Goal: Task Accomplishment & Management: Use online tool/utility

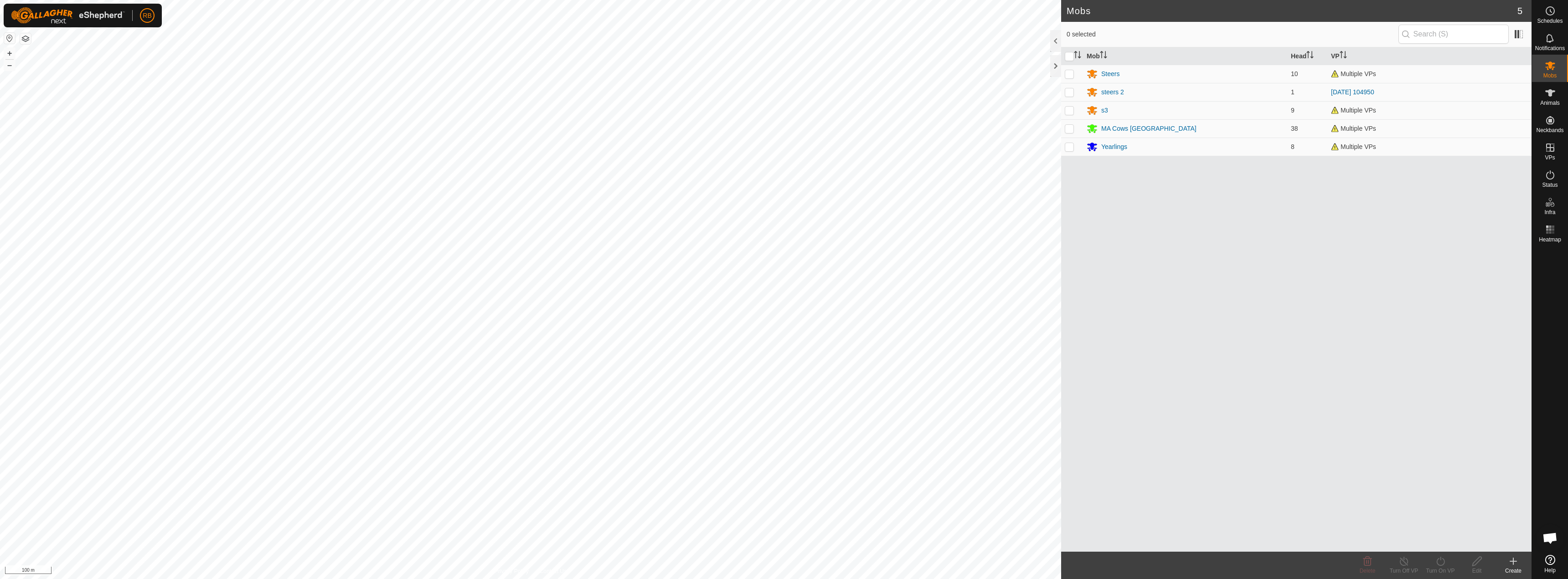
click at [23, 37] on button "button" at bounding box center [25, 38] width 11 height 11
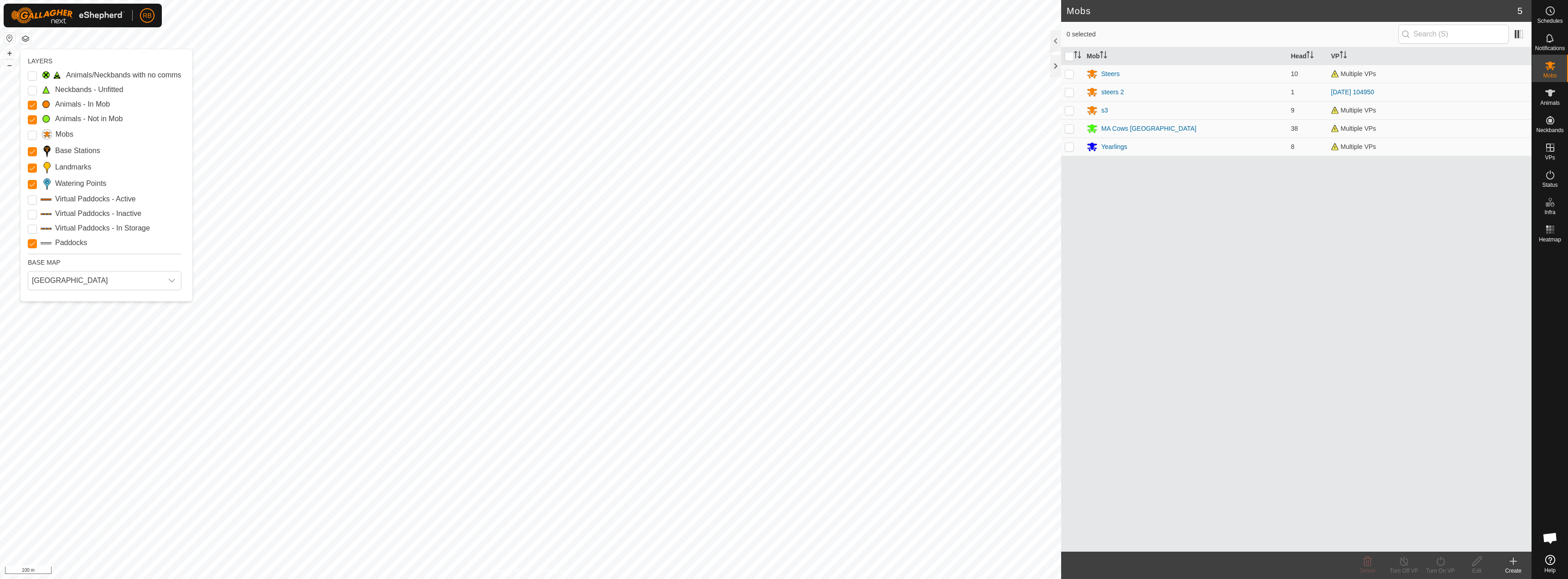
drag, startPoint x: 33, startPoint y: 199, endPoint x: 27, endPoint y: 209, distance: 11.7
click at [33, 198] on Active "Virtual Paddocks - Active" at bounding box center [32, 199] width 9 height 9
click at [33, 209] on p-checkbox at bounding box center [32, 213] width 9 height 11
click at [32, 225] on Storage "Virtual Paddocks - In Storage" at bounding box center [32, 229] width 9 height 9
click at [31, 210] on p-checkbox at bounding box center [32, 213] width 9 height 11
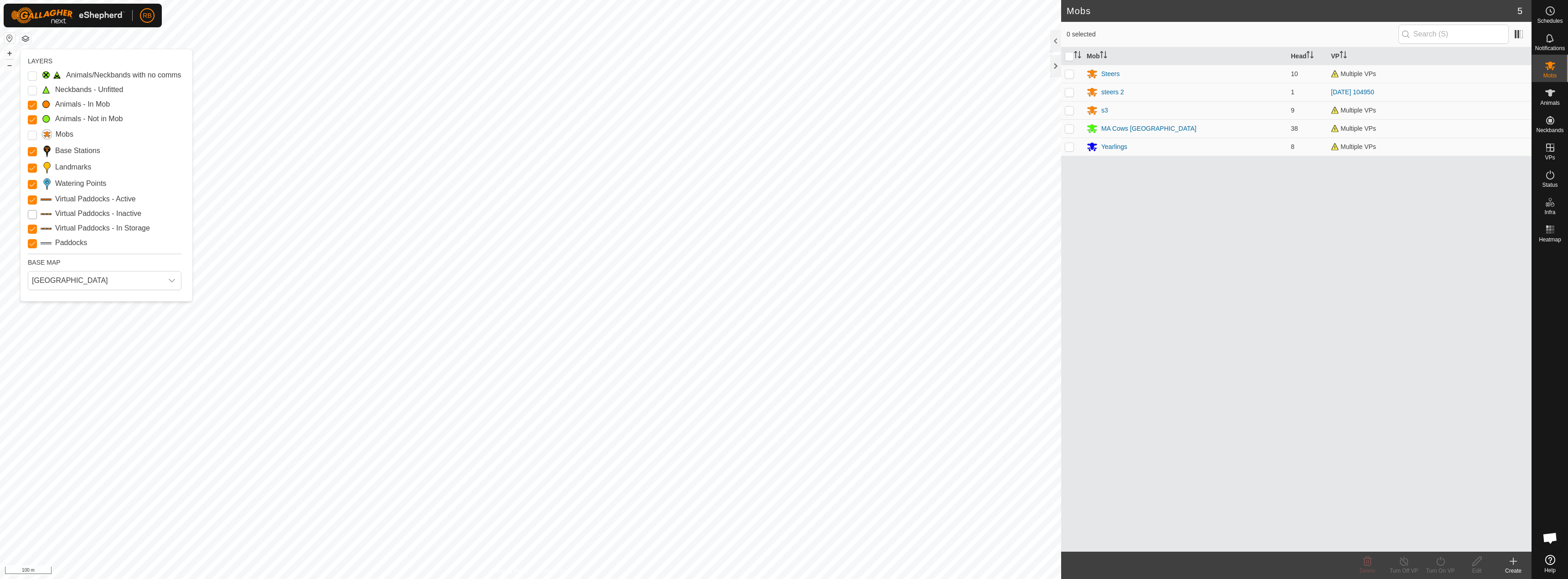
click at [32, 213] on Inactive "Virtual Paddocks - Inactive" at bounding box center [32, 215] width 9 height 9
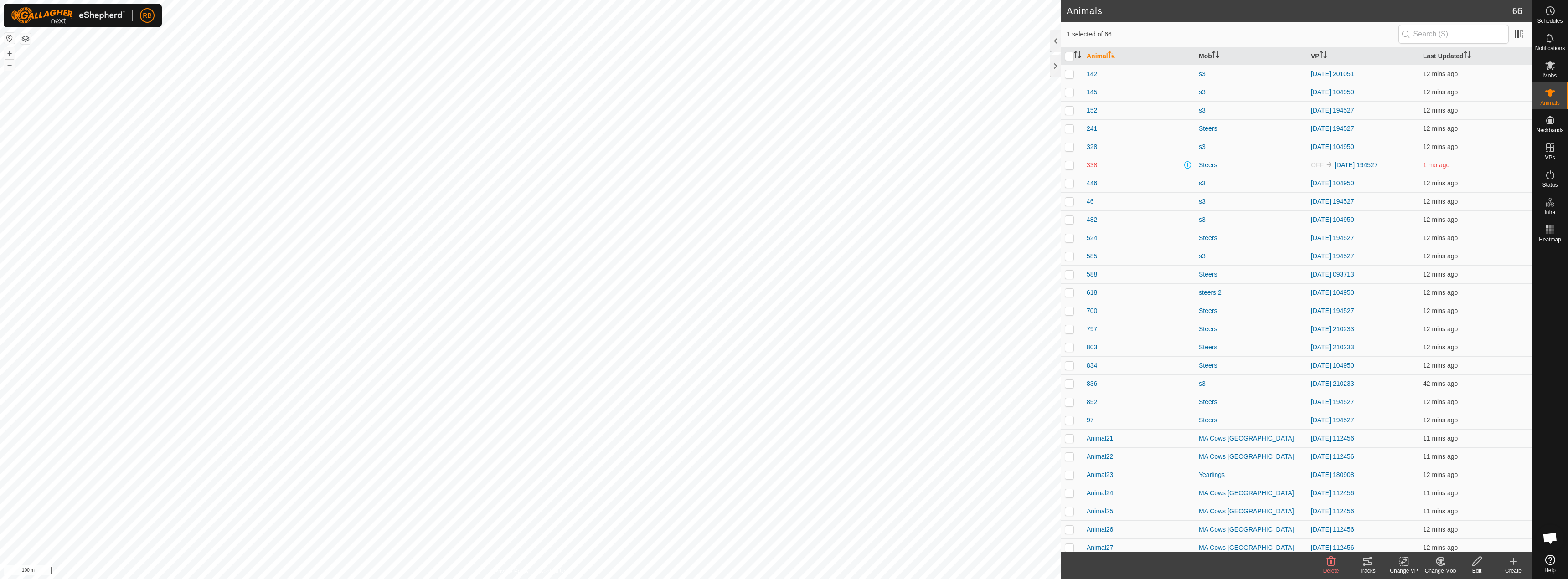
checkbox input "true"
click at [1364, 569] on div "Tracks" at bounding box center [1367, 570] width 37 height 8
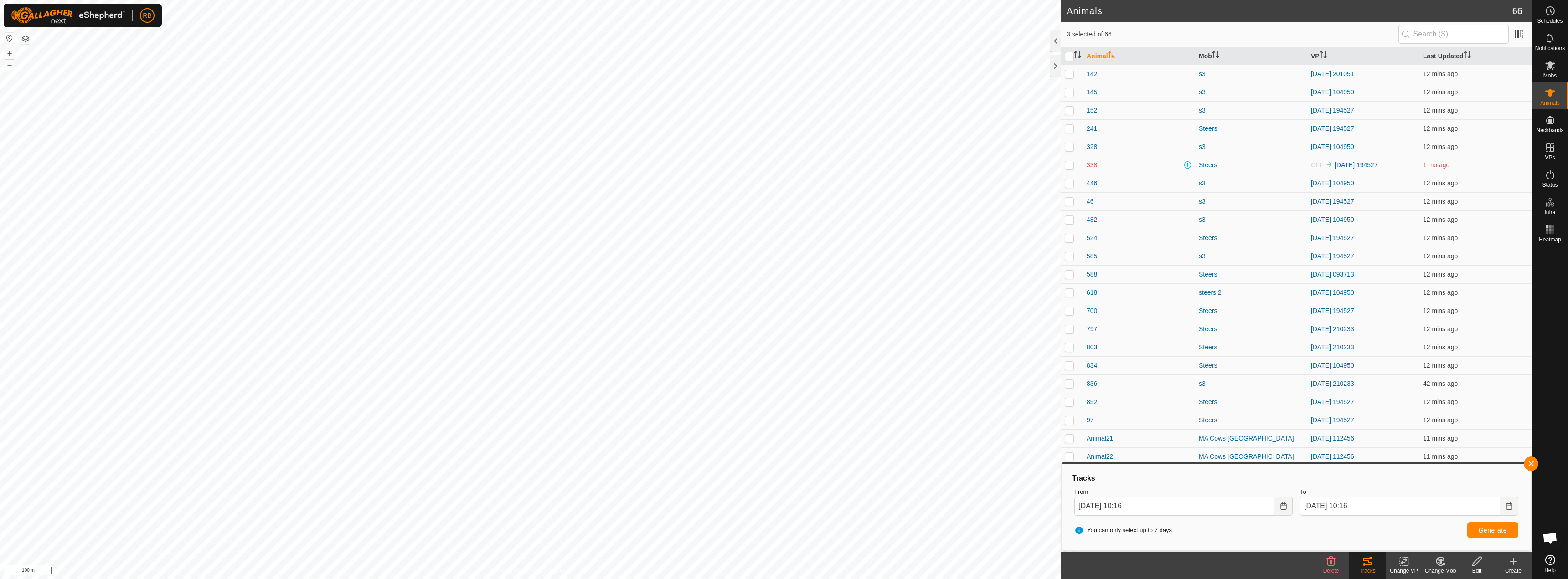
click at [1402, 563] on icon at bounding box center [1404, 561] width 12 height 11
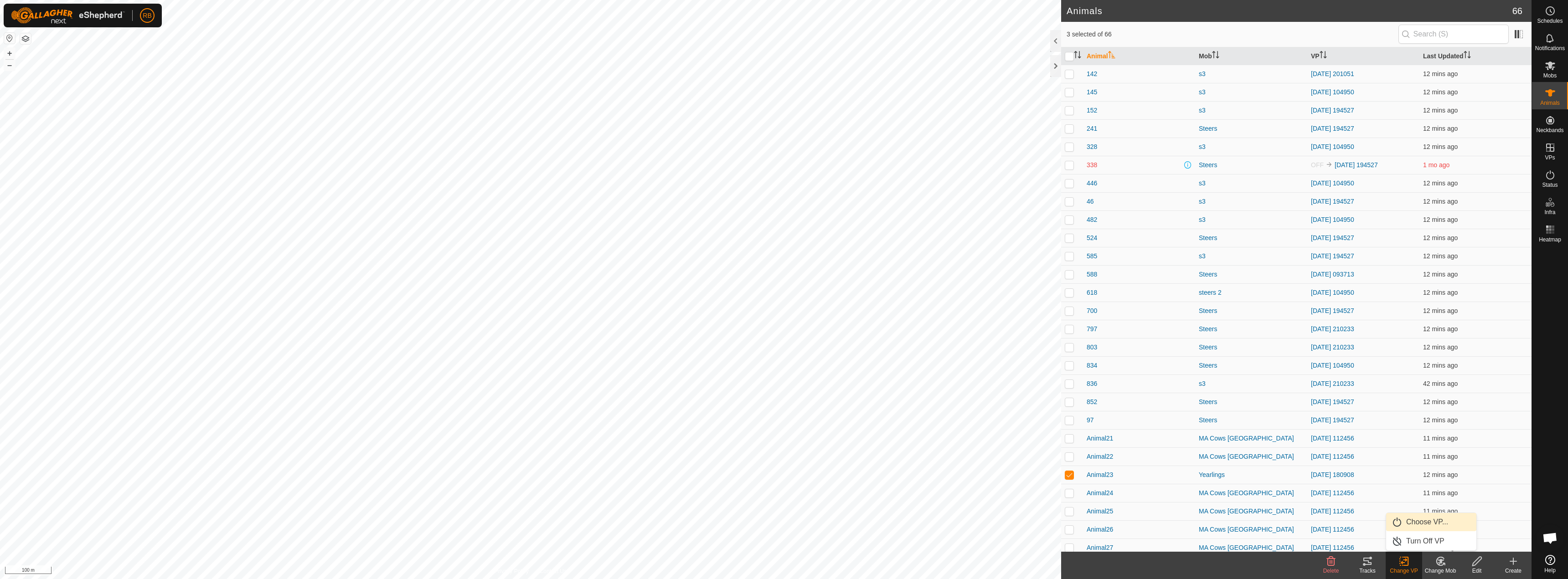
click at [1441, 522] on link "Choose VP..." at bounding box center [1430, 521] width 90 height 18
checkbox input "true"
click at [1399, 567] on div "Change VP" at bounding box center [1404, 570] width 37 height 8
click at [1451, 516] on link "Choose VP..." at bounding box center [1430, 521] width 90 height 18
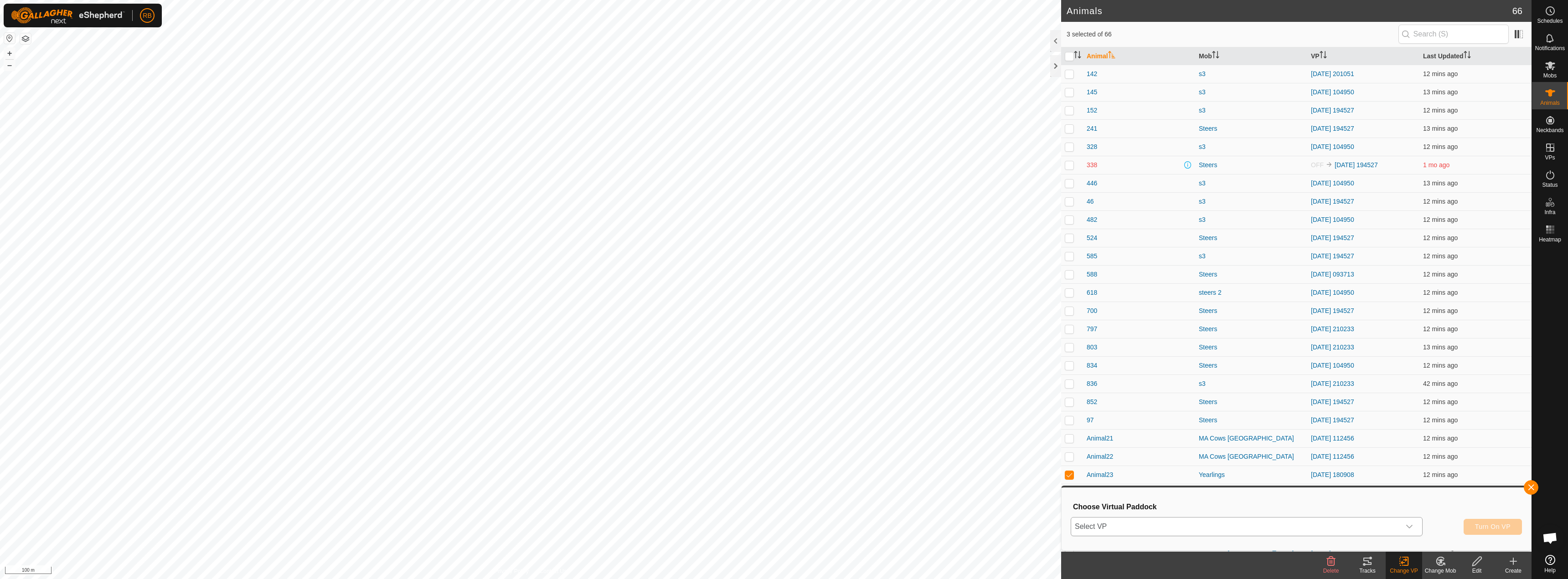
click at [1406, 530] on div "dropdown trigger" at bounding box center [1409, 526] width 18 height 18
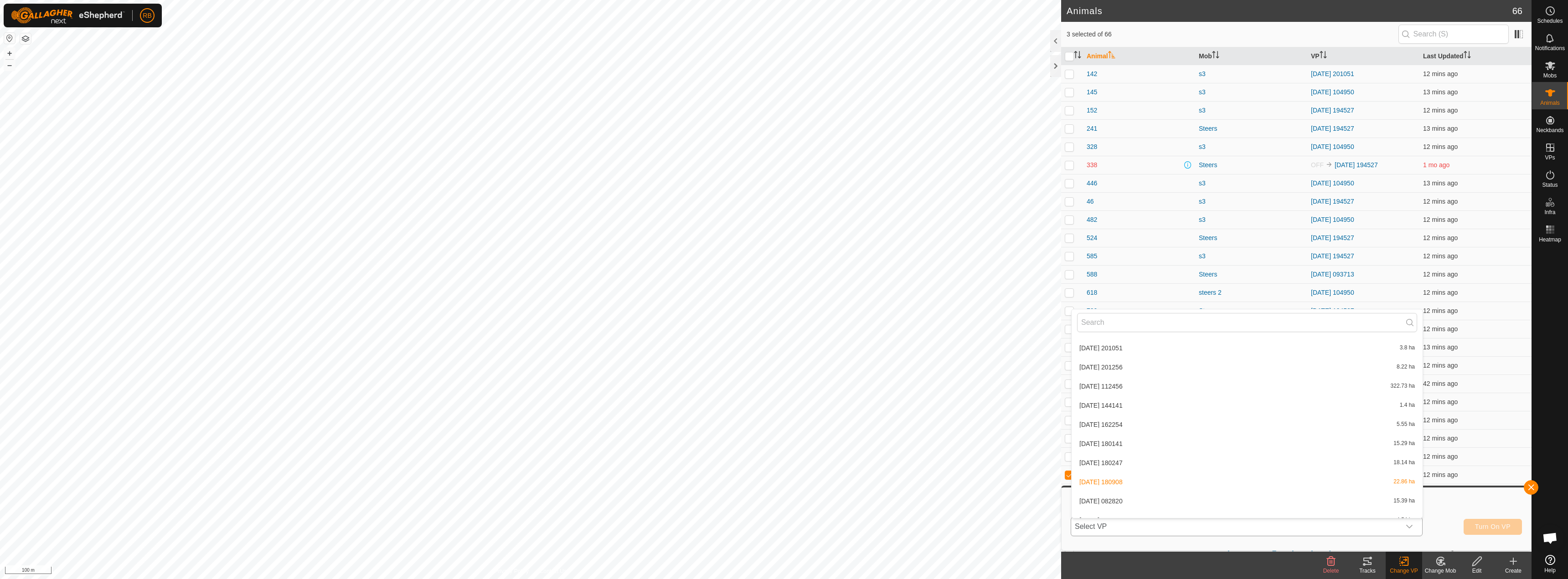
scroll to position [240, 0]
click at [1133, 374] on li "[DATE] 180141 15.29 ha" at bounding box center [1247, 374] width 351 height 18
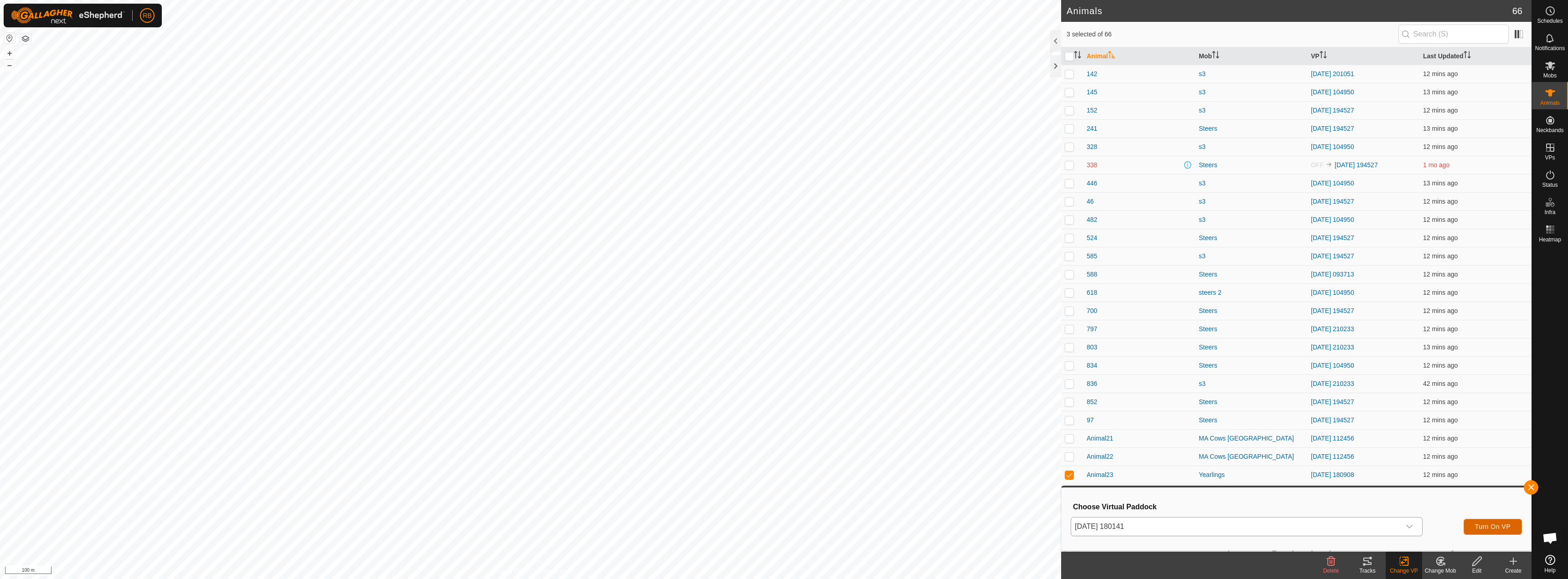
click at [1496, 521] on button "Turn On VP" at bounding box center [1492, 526] width 58 height 16
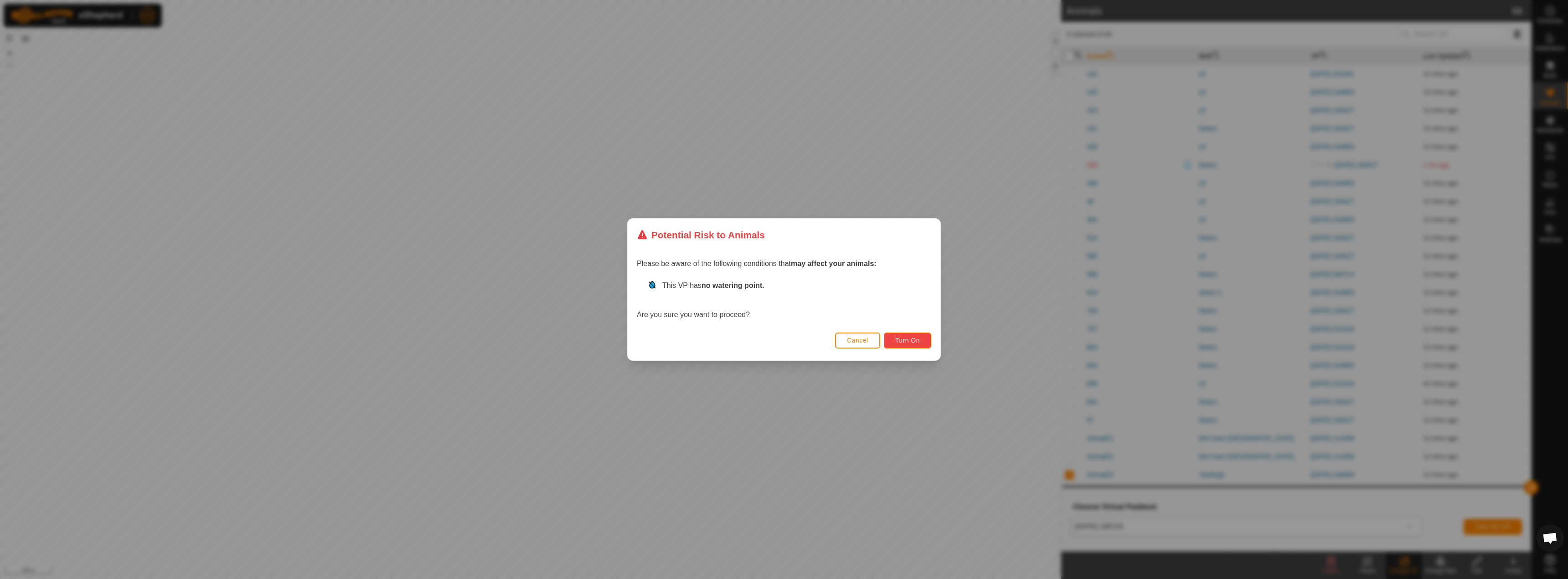
click at [917, 344] on span "Turn On" at bounding box center [907, 340] width 24 height 7
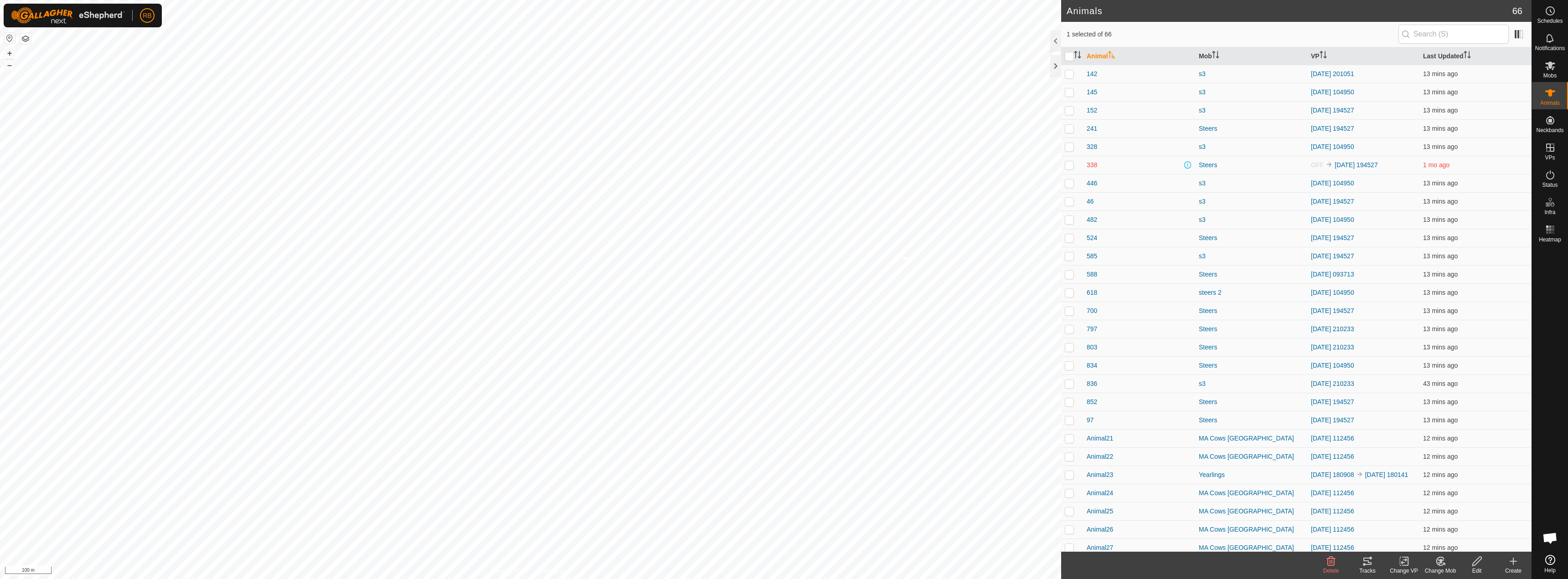
checkbox input "true"
click at [1366, 563] on icon at bounding box center [1367, 561] width 11 height 11
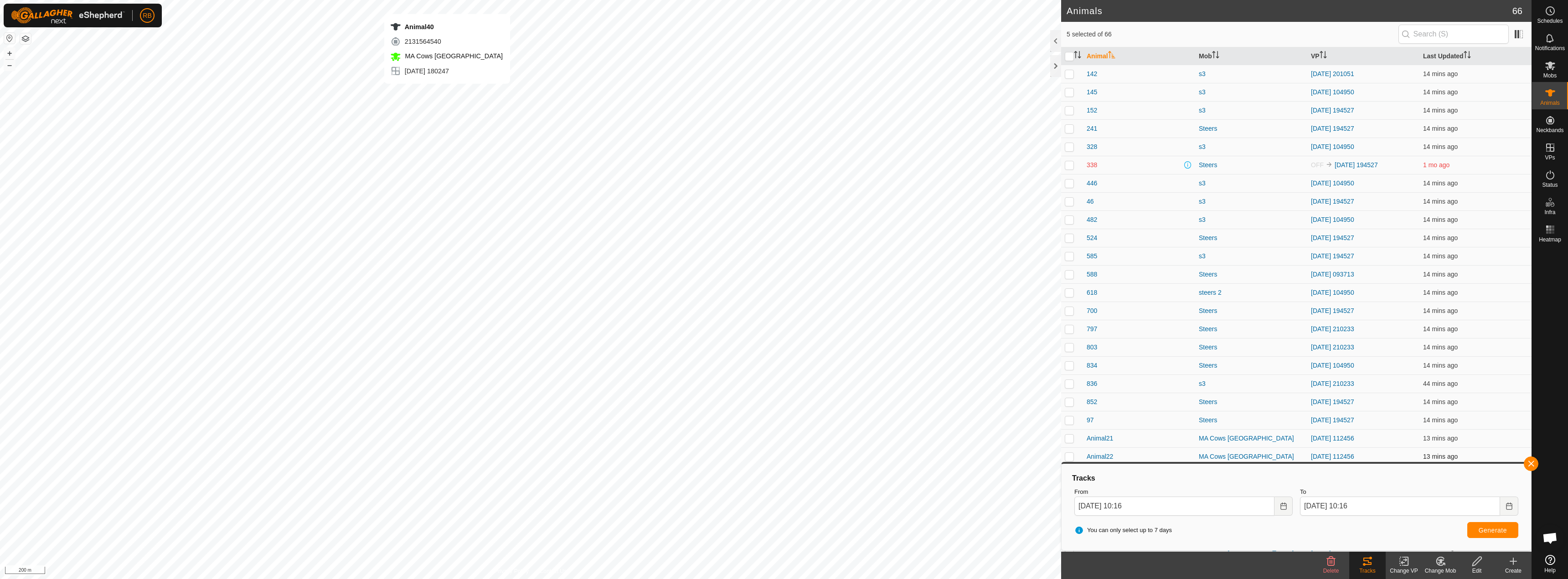
checkbox input "false"
checkbox input "true"
checkbox input "false"
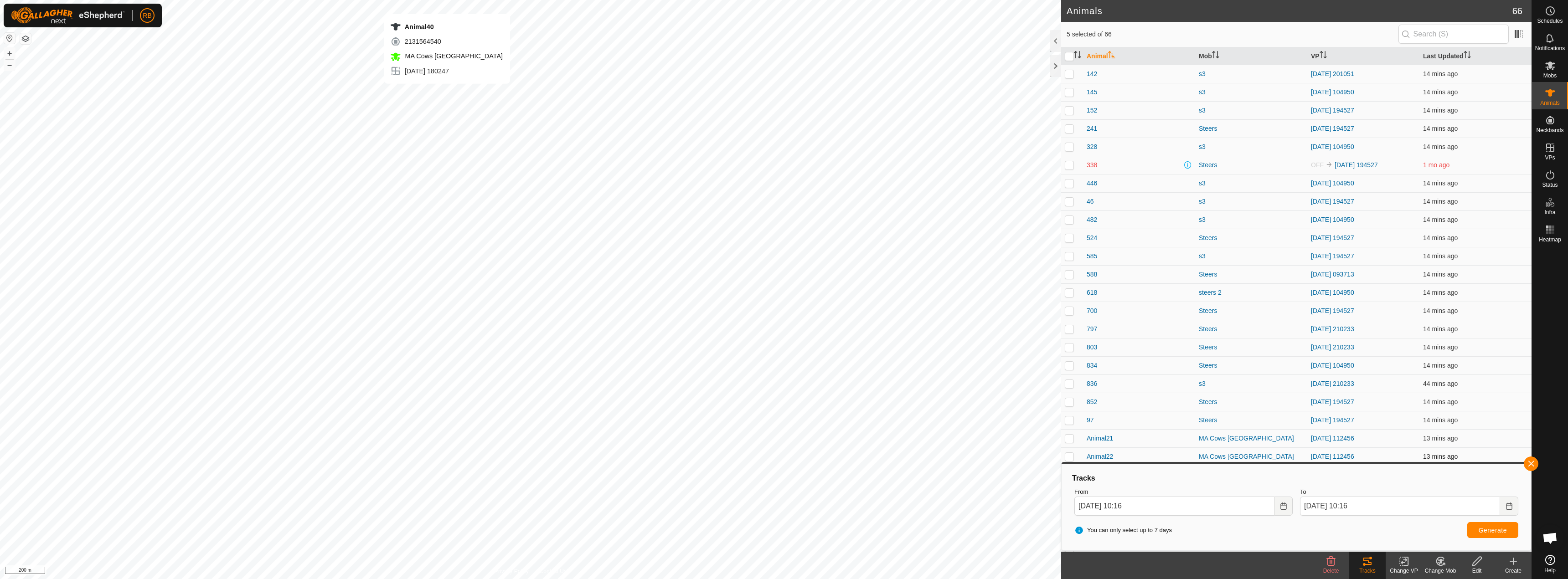
checkbox input "false"
click at [1531, 467] on button "button" at bounding box center [1531, 464] width 14 height 14
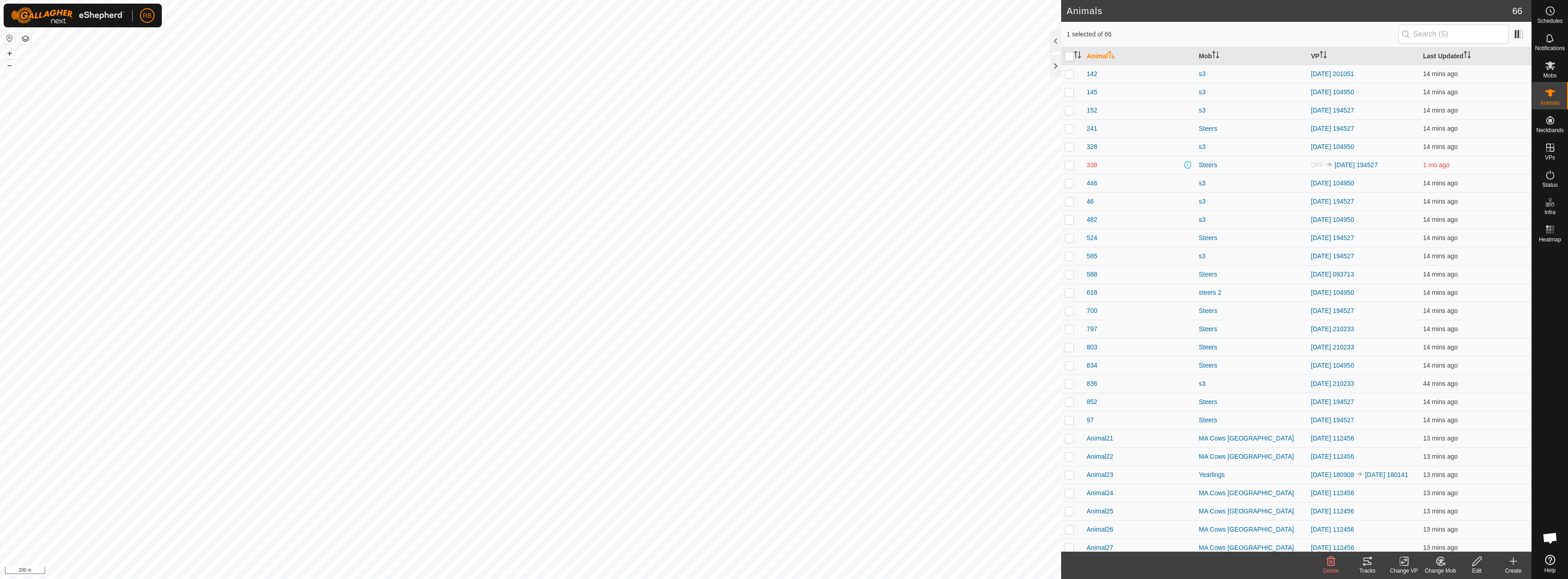
click at [1372, 561] on icon at bounding box center [1367, 561] width 11 height 11
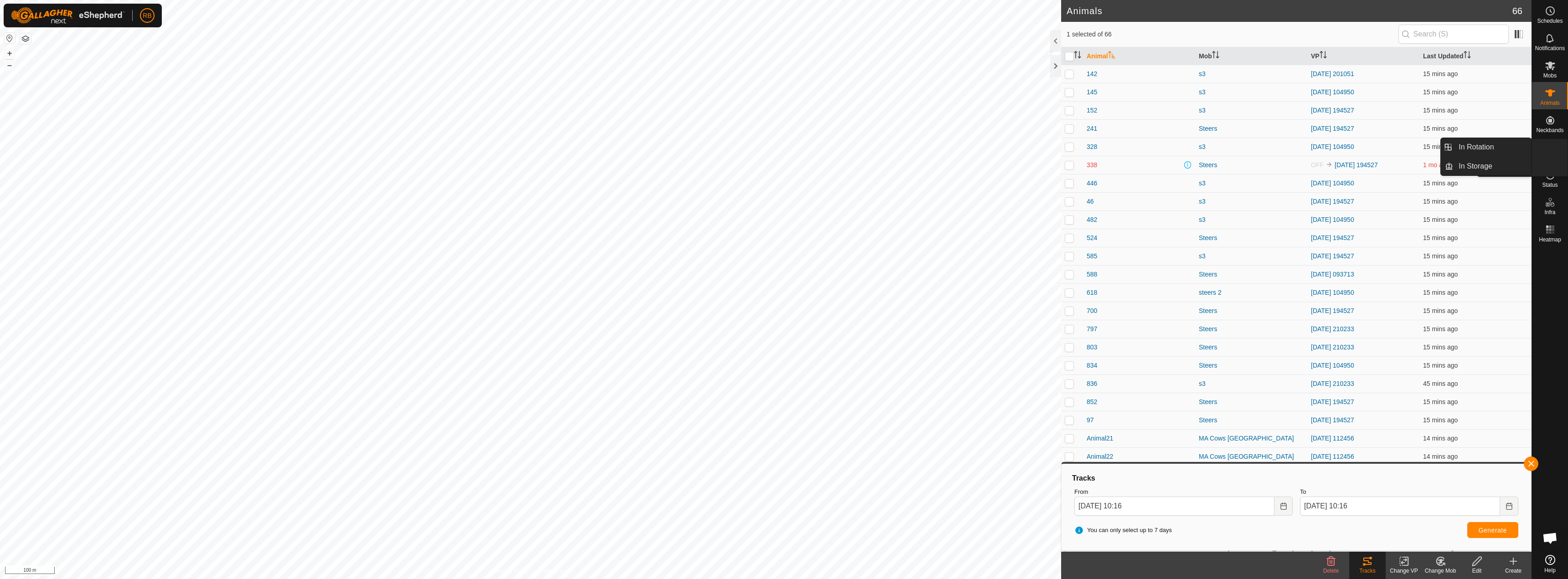
click at [1553, 155] on span "VPs" at bounding box center [1549, 158] width 10 height 6
click at [1551, 152] on icon at bounding box center [1549, 147] width 11 height 11
click at [1514, 153] on link "In Rotation" at bounding box center [1492, 147] width 78 height 18
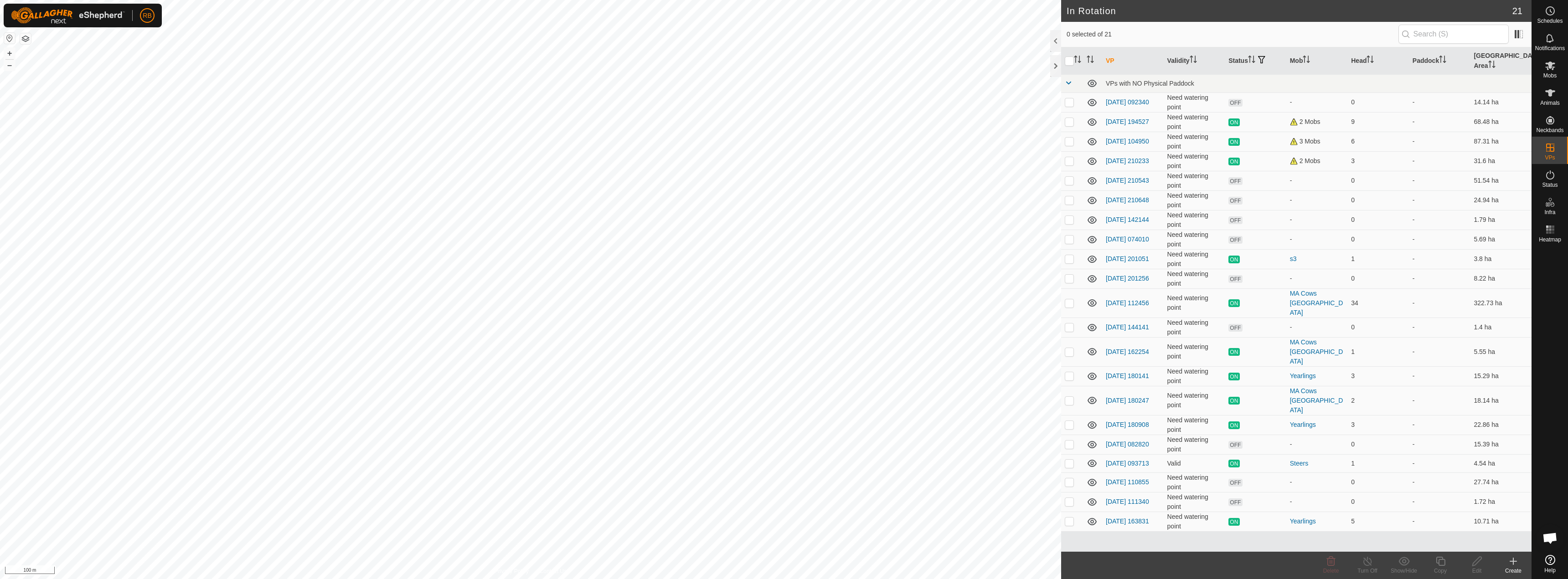
click at [1513, 568] on div "Create" at bounding box center [1513, 570] width 37 height 8
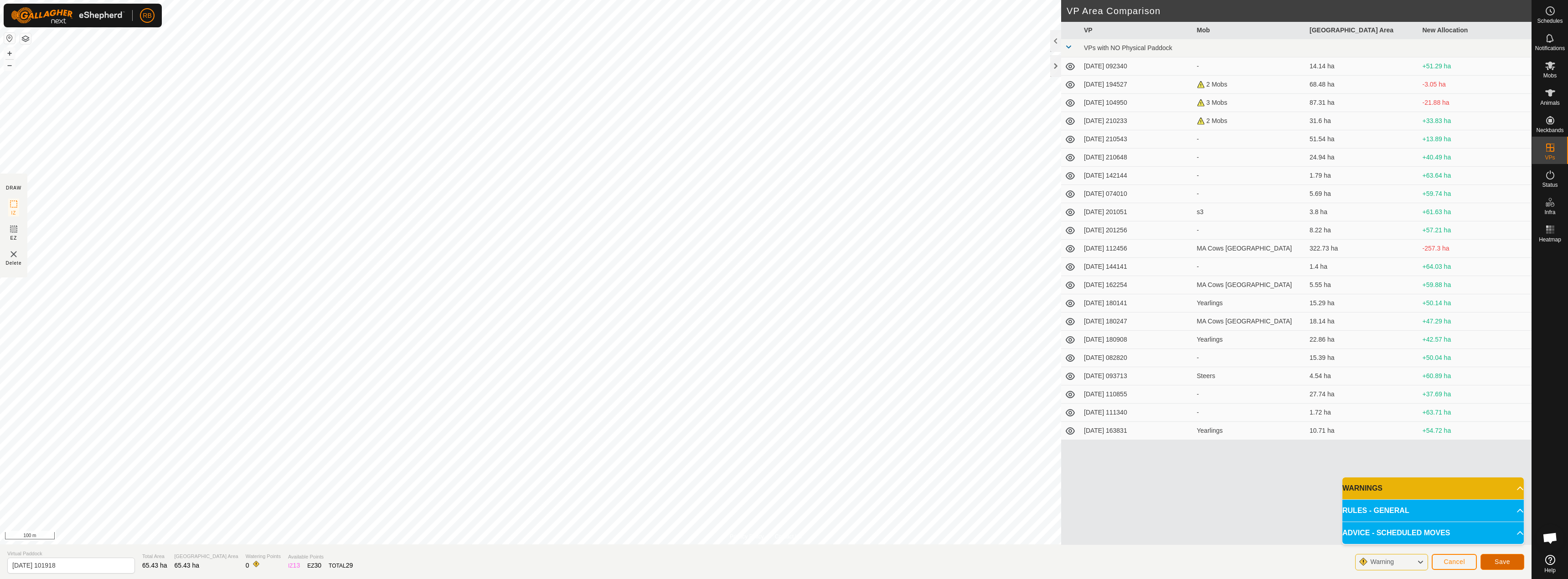
click at [1513, 563] on button "Save" at bounding box center [1502, 562] width 44 height 16
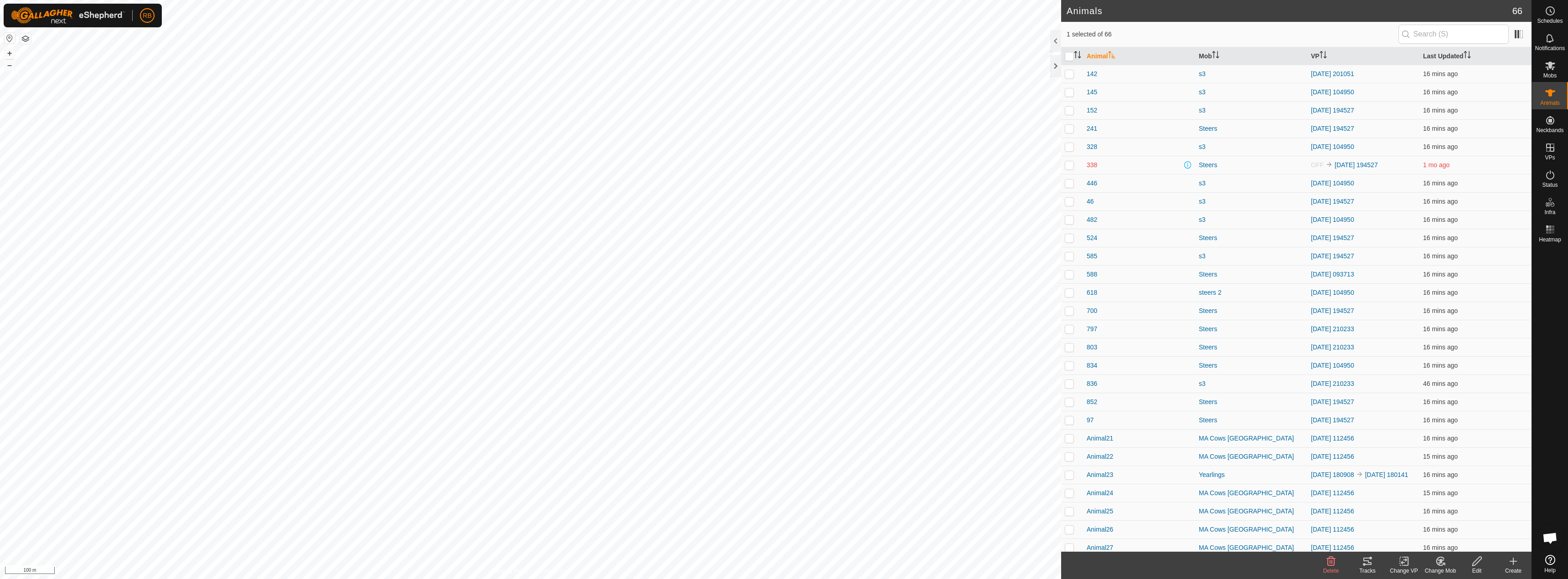
click at [1410, 567] on div "Change VP" at bounding box center [1404, 570] width 37 height 8
click at [1433, 524] on link "Choose VP..." at bounding box center [1430, 521] width 90 height 18
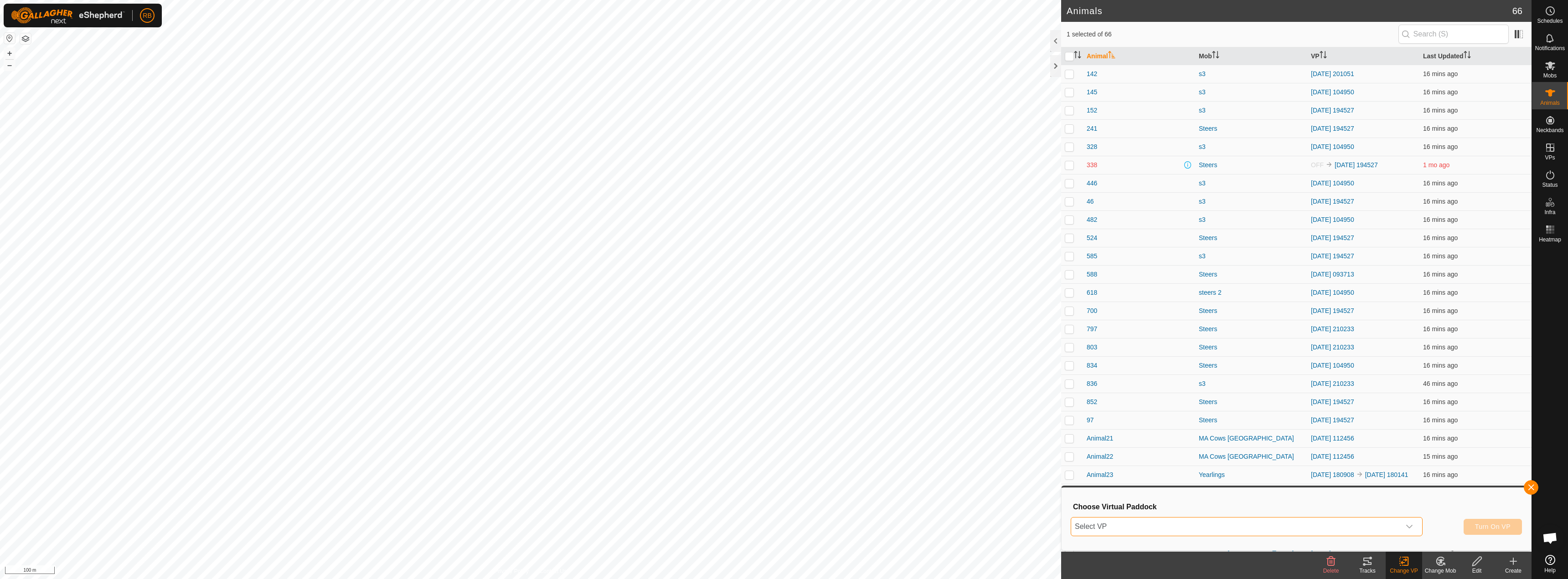
click at [1337, 527] on span "Select VP" at bounding box center [1235, 526] width 329 height 18
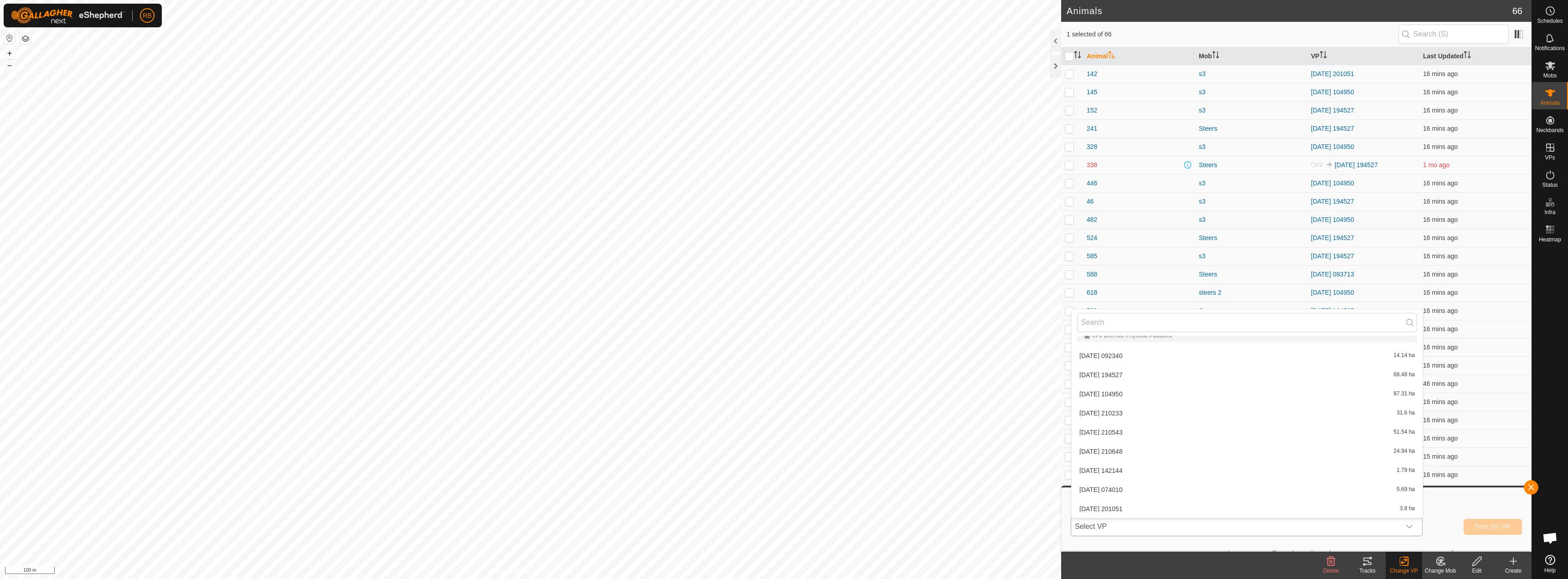
scroll to position [259, 0]
click at [1138, 505] on li "[DATE] 101918 65.43 ha" at bounding box center [1247, 508] width 351 height 18
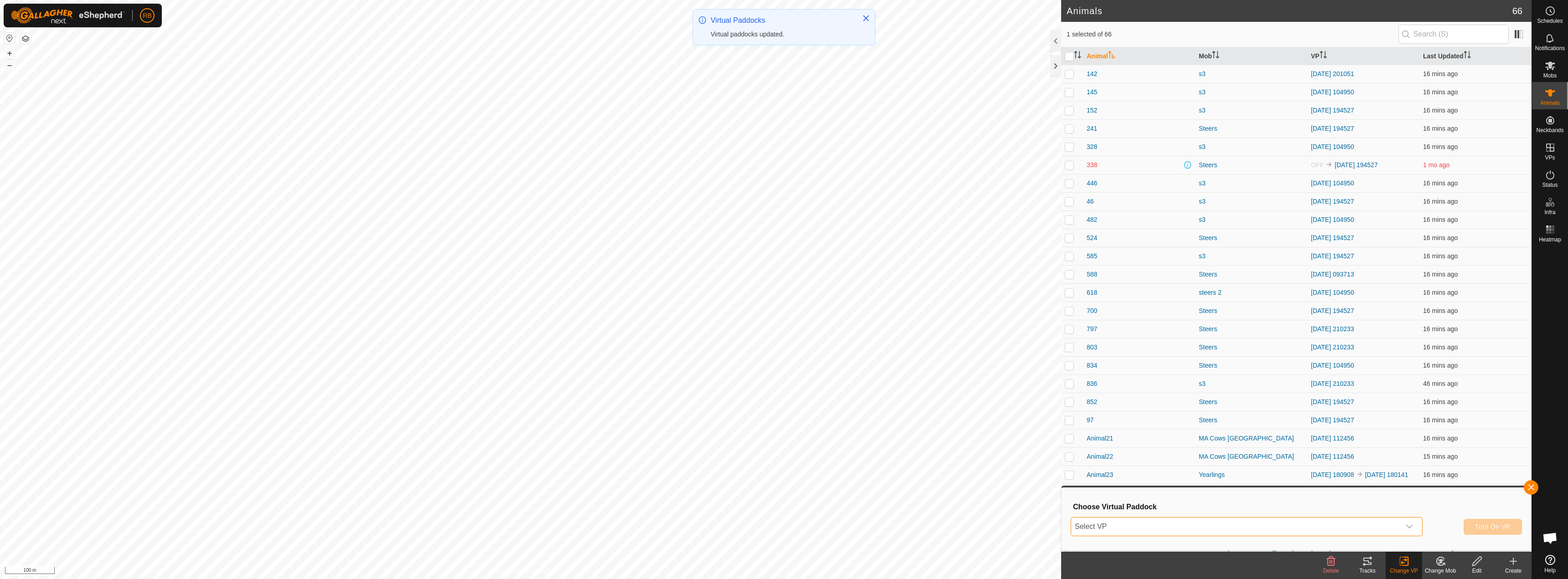
click at [1331, 528] on span "Select VP" at bounding box center [1235, 526] width 329 height 18
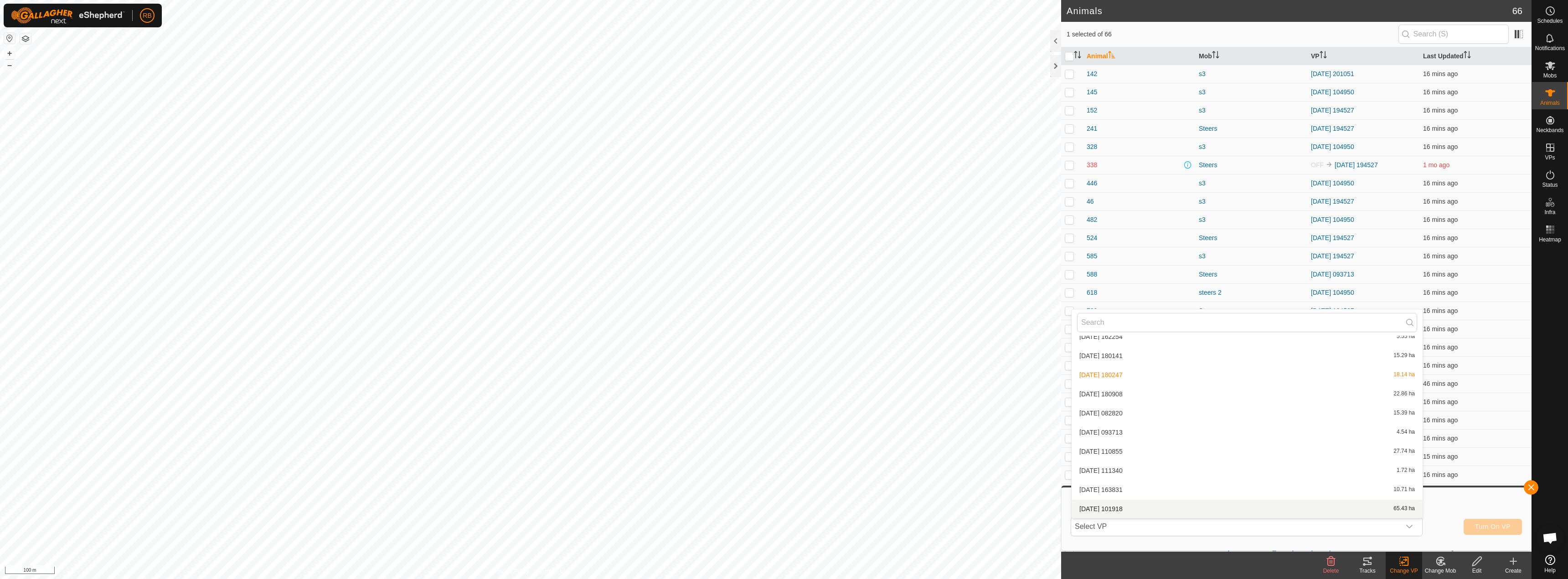
click at [1126, 508] on li "[DATE] 101918 65.43 ha" at bounding box center [1247, 508] width 351 height 18
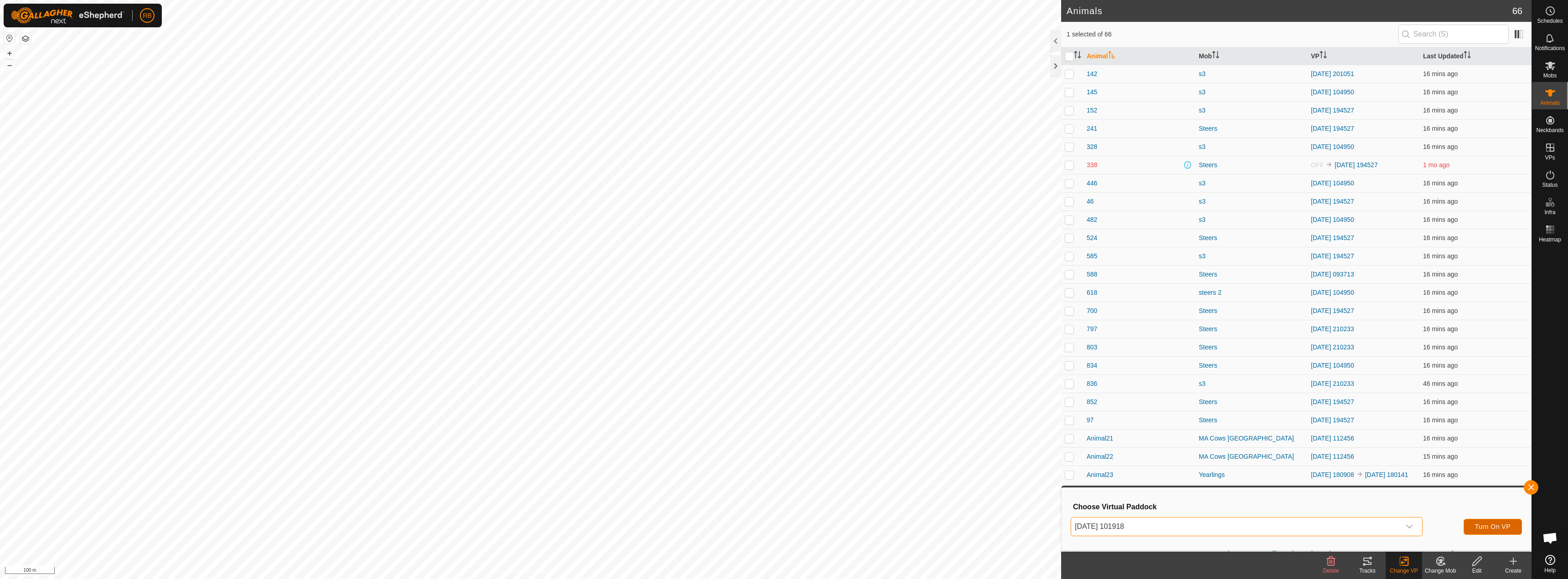
click at [1481, 532] on button "Turn On VP" at bounding box center [1492, 526] width 58 height 16
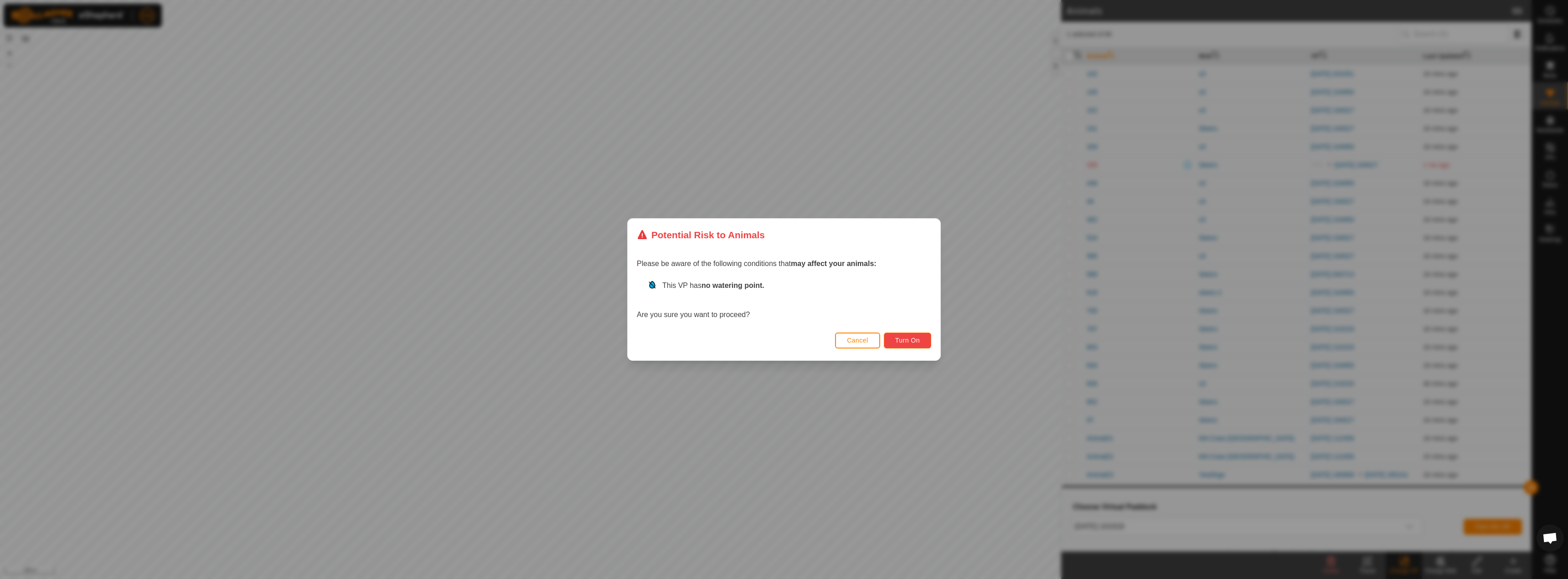
click at [903, 334] on button "Turn On" at bounding box center [907, 341] width 48 height 16
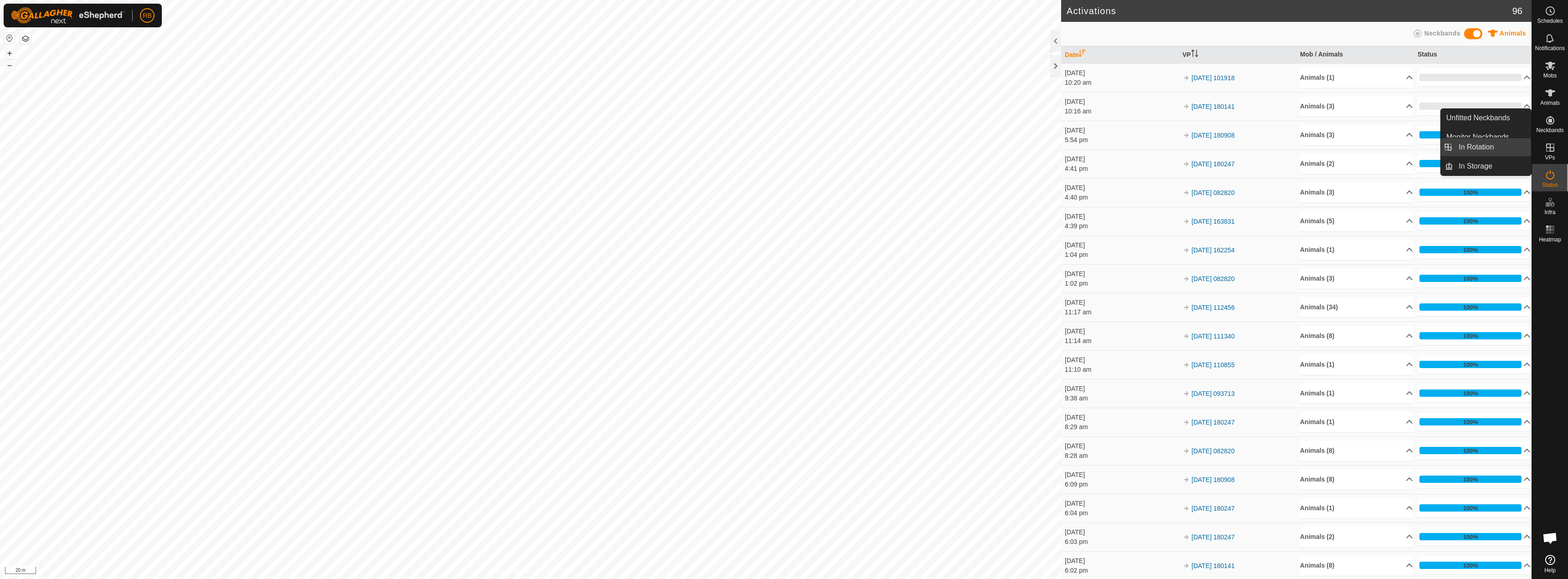
drag, startPoint x: 1525, startPoint y: 147, endPoint x: 1491, endPoint y: 149, distance: 34.1
click at [1491, 148] on link "In Rotation" at bounding box center [1492, 147] width 78 height 18
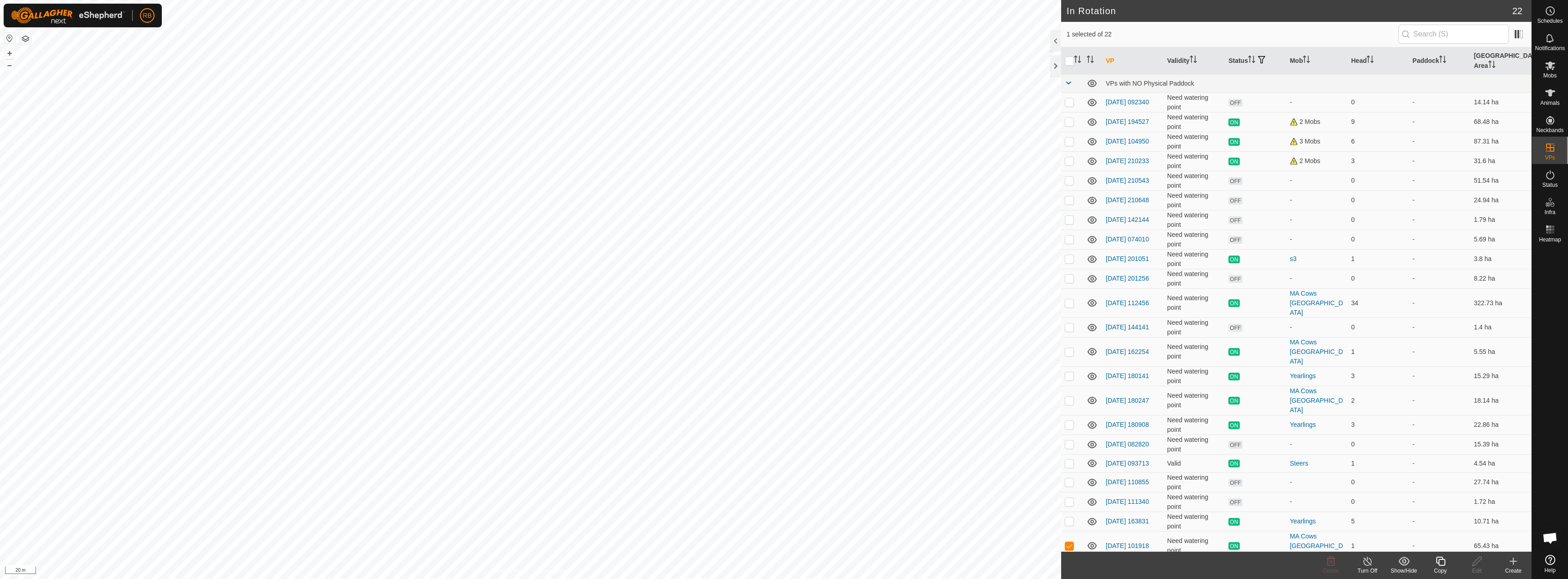
click at [1515, 562] on icon at bounding box center [1513, 561] width 11 height 11
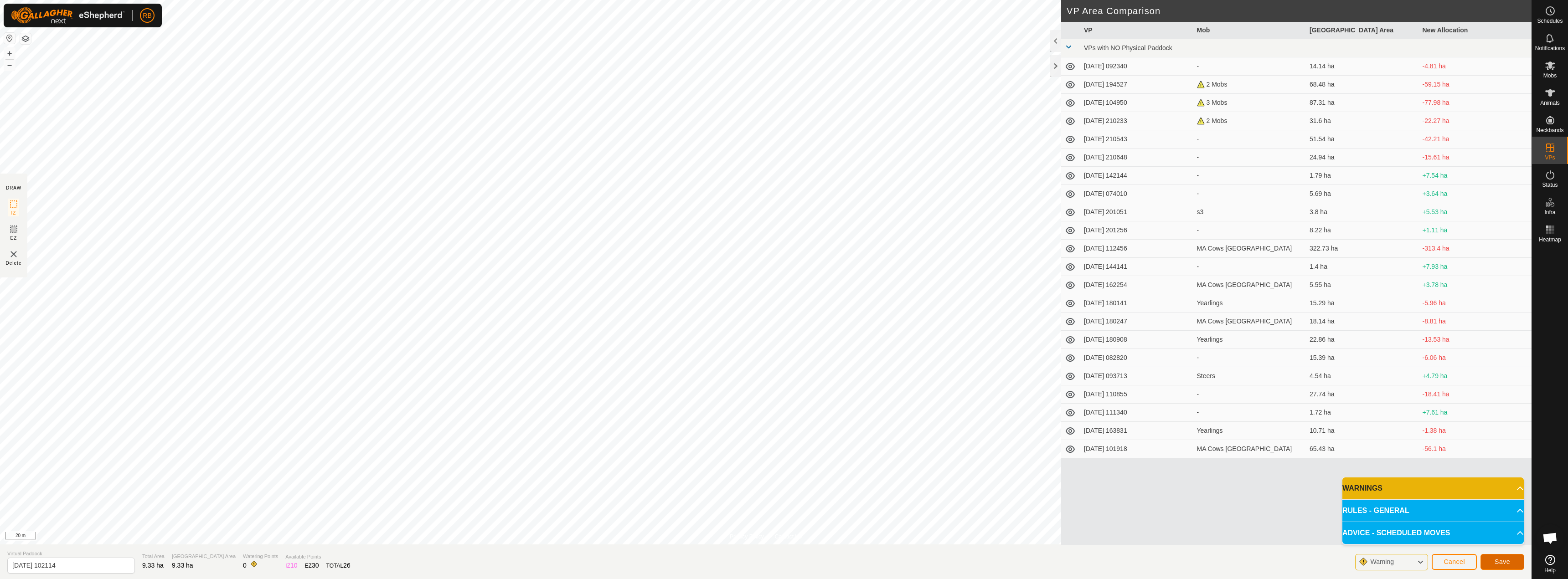
click at [1501, 557] on button "Save" at bounding box center [1502, 562] width 44 height 16
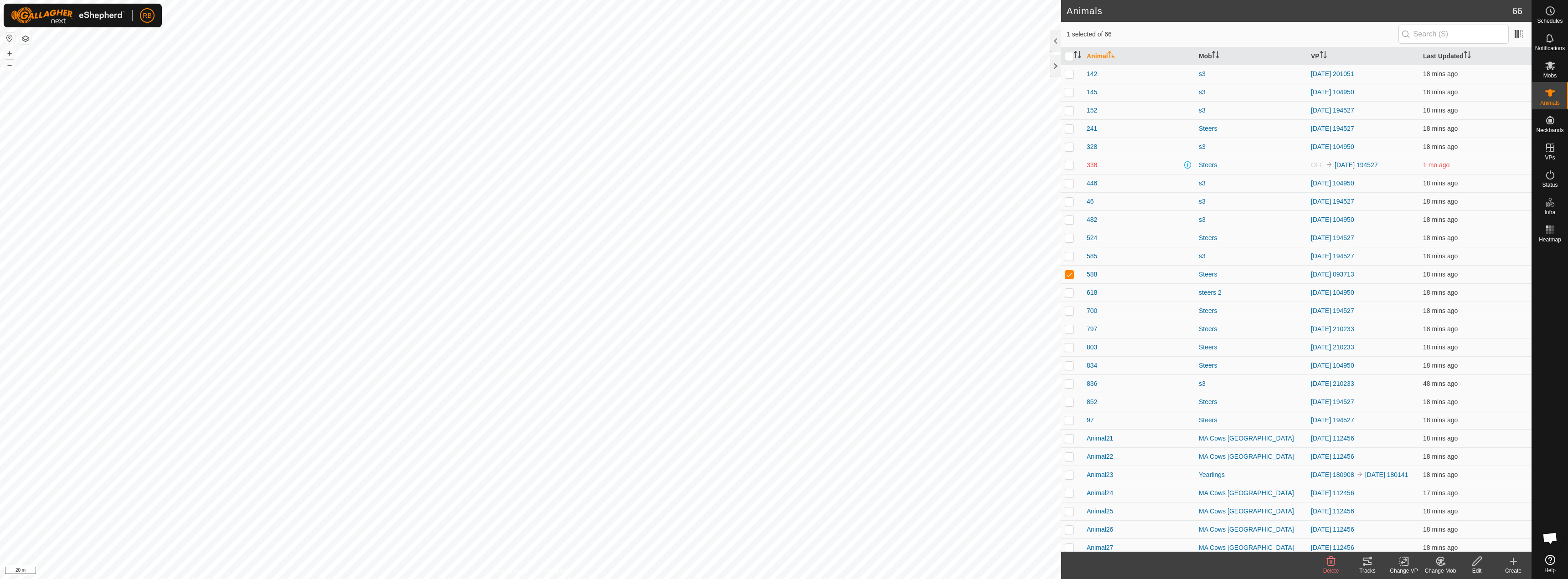
click at [1405, 562] on icon at bounding box center [1404, 561] width 12 height 11
click at [1423, 525] on link "Choose VP..." at bounding box center [1430, 521] width 90 height 18
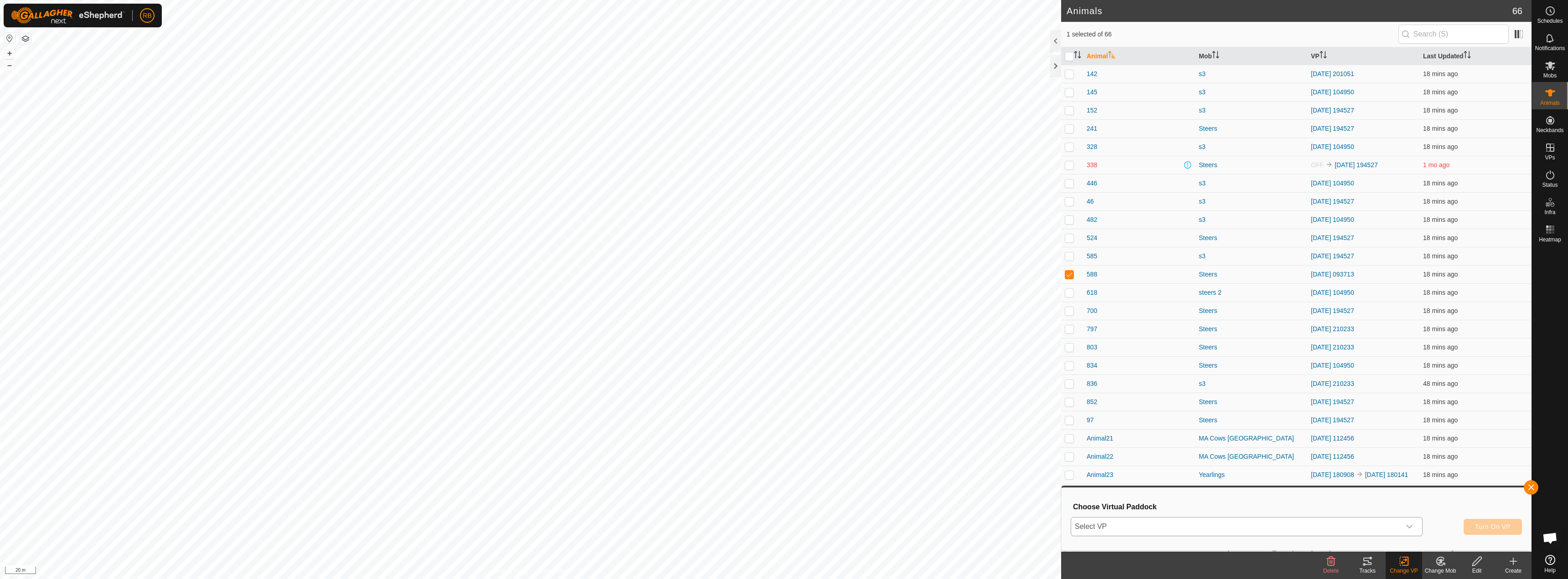
click at [1173, 519] on span "Select VP" at bounding box center [1235, 526] width 329 height 18
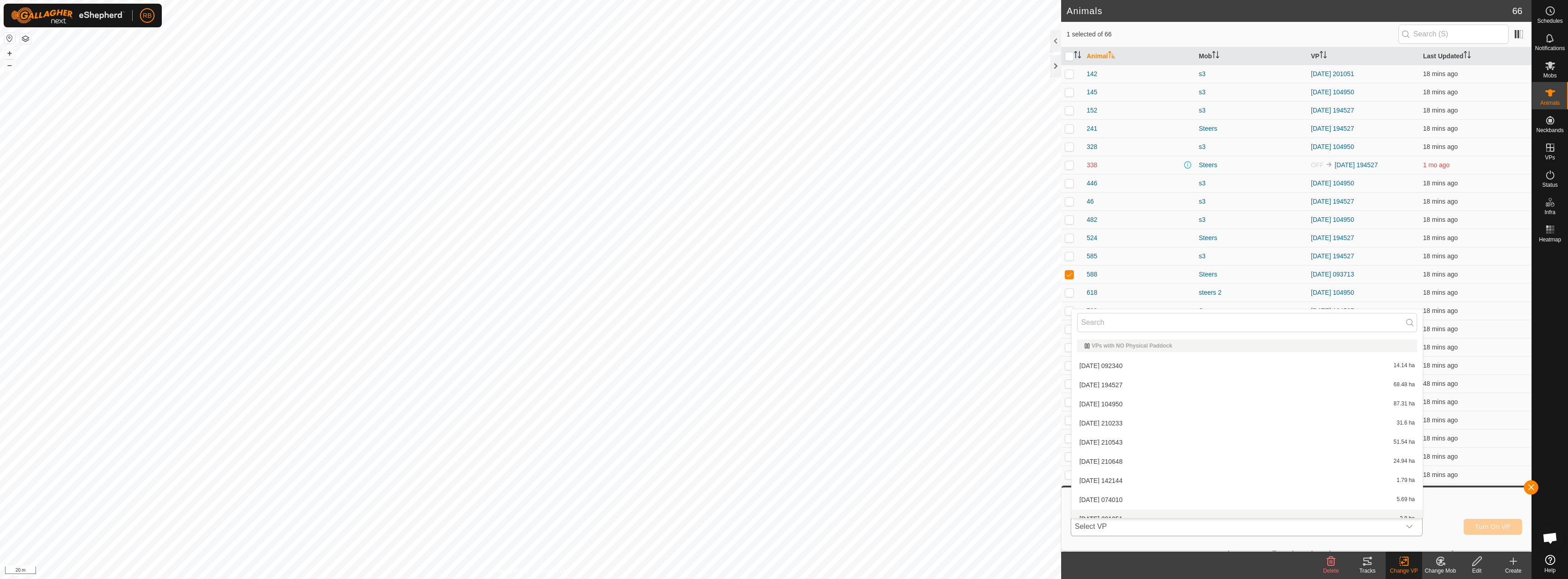
scroll to position [278, 0]
click at [1105, 511] on li "[DATE] 102114 9.33 ha" at bounding box center [1247, 508] width 351 height 18
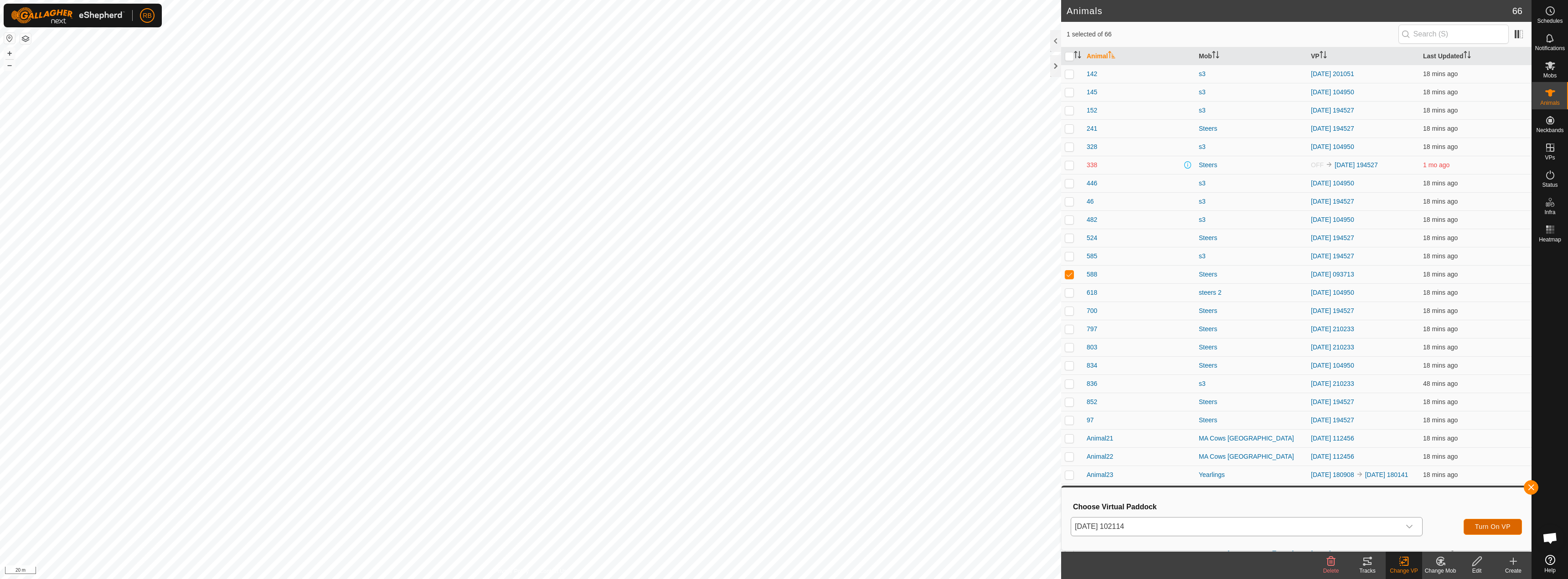
click at [1491, 530] on button "Turn On VP" at bounding box center [1492, 526] width 58 height 16
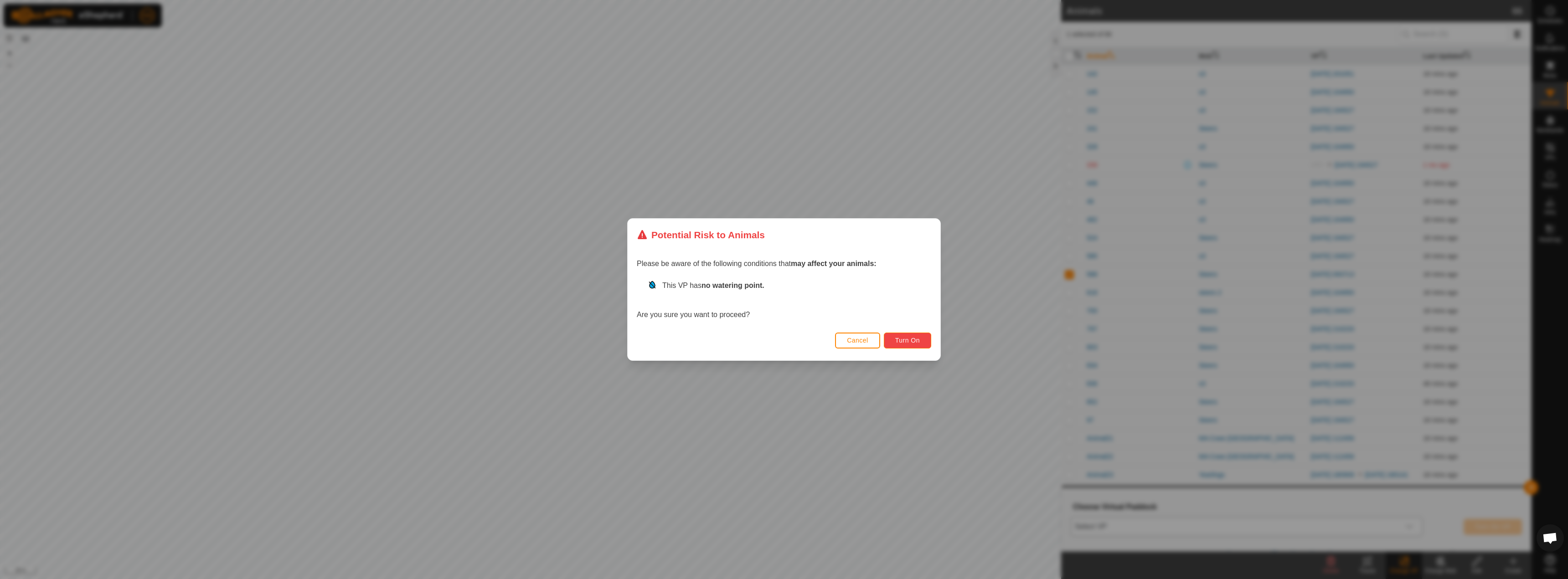
click at [912, 341] on span "Turn On" at bounding box center [907, 340] width 24 height 7
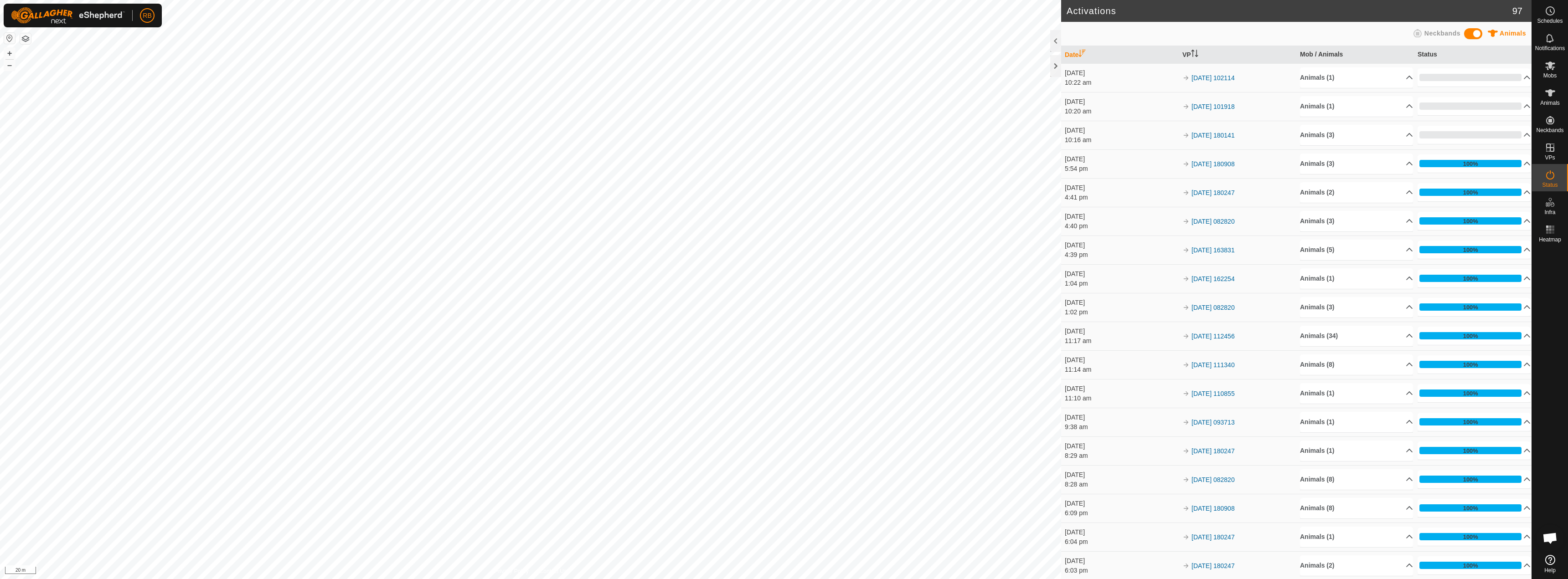
click at [23, 36] on button "button" at bounding box center [25, 38] width 11 height 11
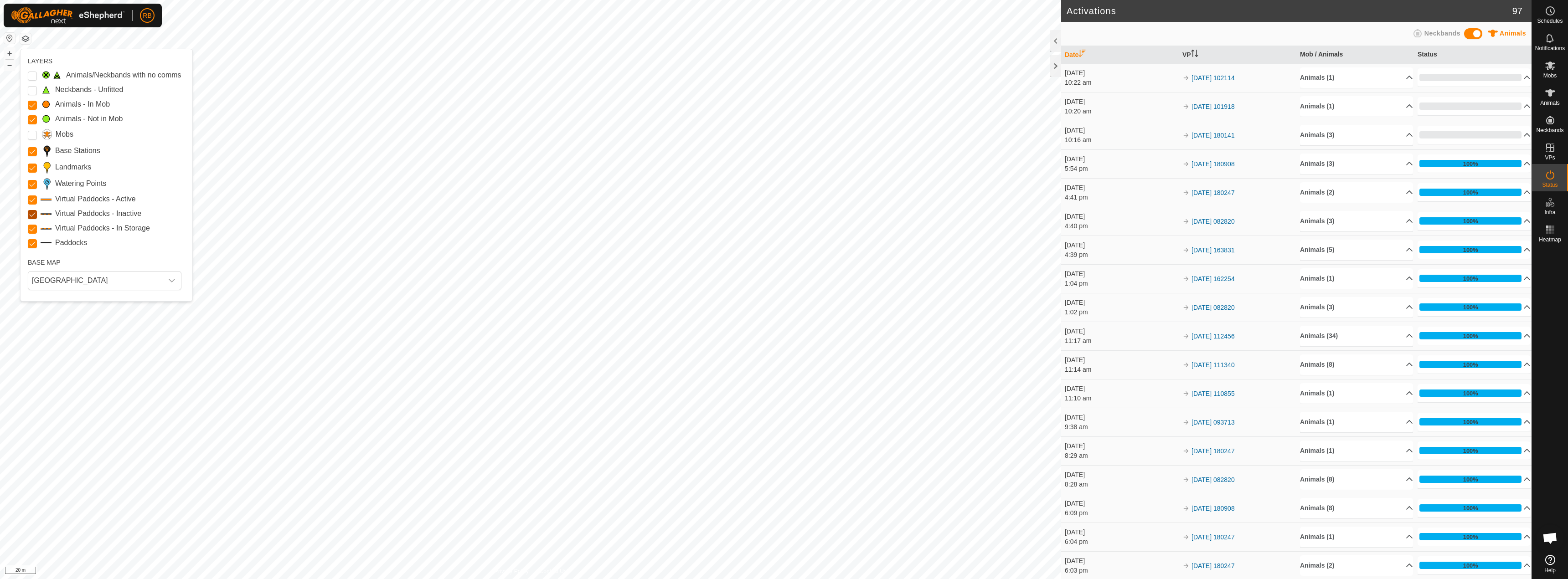
click at [34, 212] on Inactive "Virtual Paddocks - Inactive" at bounding box center [32, 215] width 9 height 9
click at [33, 223] on div "Animals/Neckbands with no comms Neckbands - Unfitted Animals - In Mob Animals -…" at bounding box center [104, 159] width 153 height 179
click at [32, 230] on Storage "Virtual Paddocks - In Storage" at bounding box center [32, 229] width 9 height 9
